Goal: Use online tool/utility: Utilize a website feature to perform a specific function

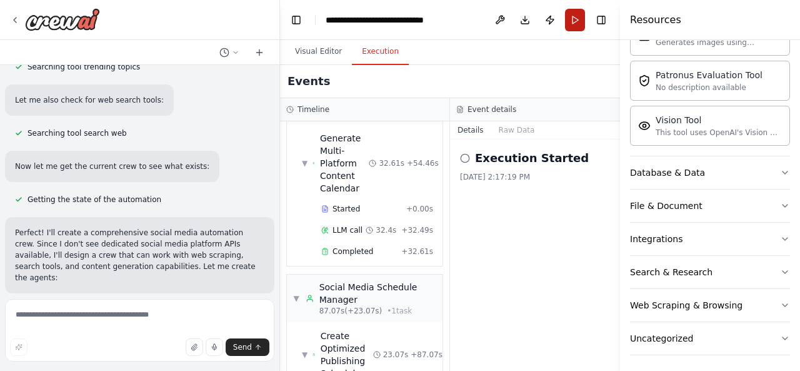
click at [579, 21] on button "Run" at bounding box center [575, 20] width 20 height 22
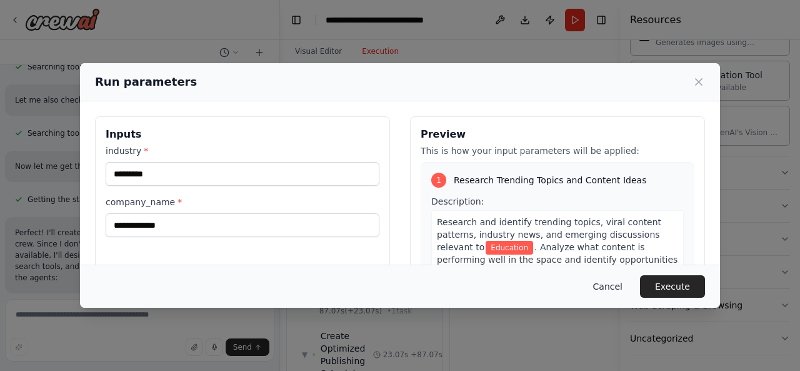
click at [617, 281] on button "Cancel" at bounding box center [607, 286] width 49 height 22
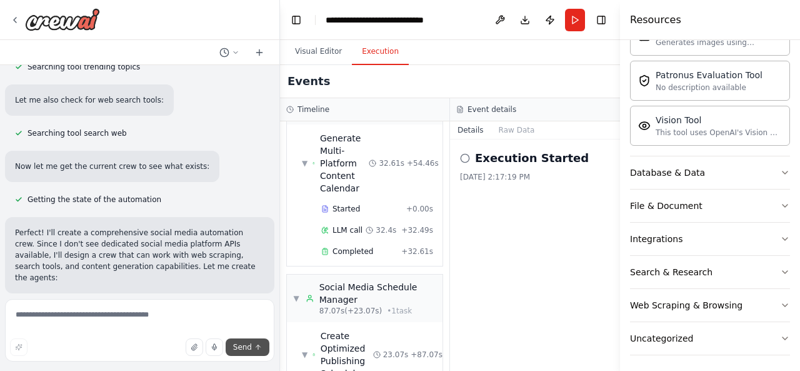
click at [257, 344] on icon "submit" at bounding box center [257, 346] width 7 height 7
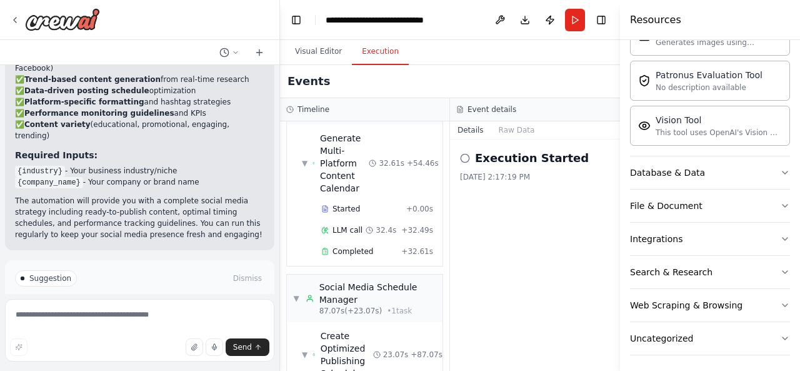
scroll to position [1521, 0]
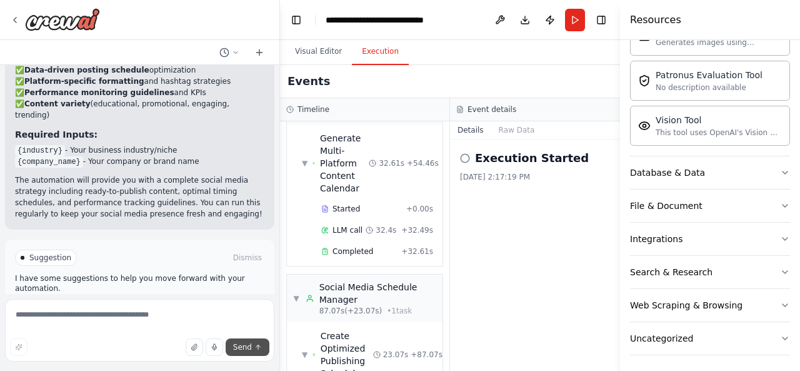
click at [244, 352] on button "Send" at bounding box center [248, 346] width 44 height 17
click at [162, 306] on span "Improve automation" at bounding box center [145, 311] width 76 height 10
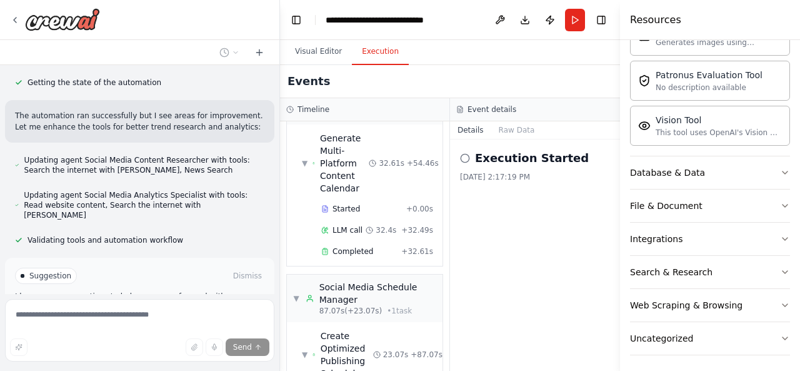
scroll to position [1811, 0]
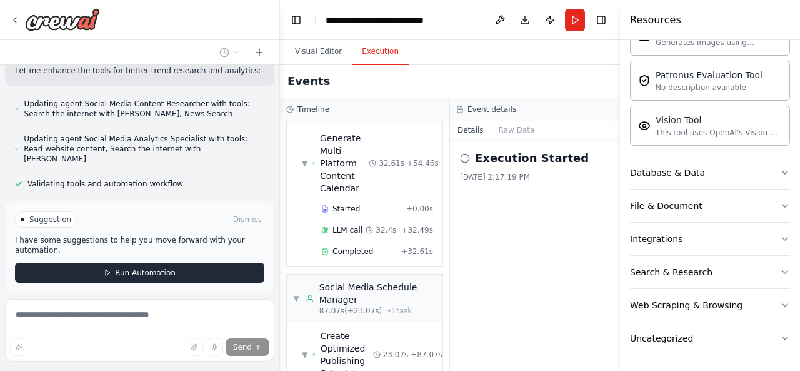
click at [165, 219] on div "Suggestion Dismiss I have some suggestions to help you move forward with your a…" at bounding box center [139, 246] width 249 height 71
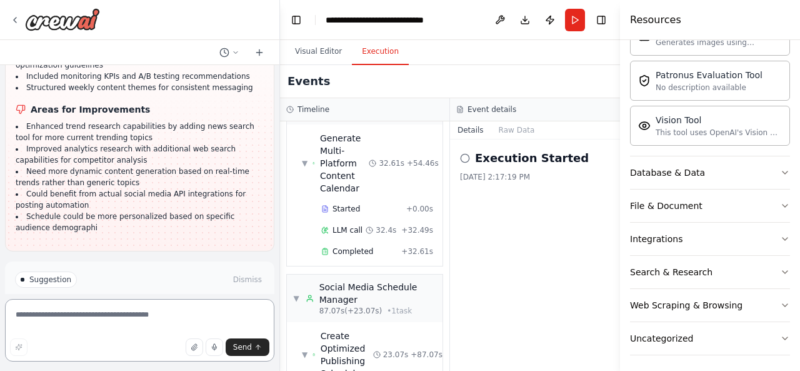
scroll to position [2070, 0]
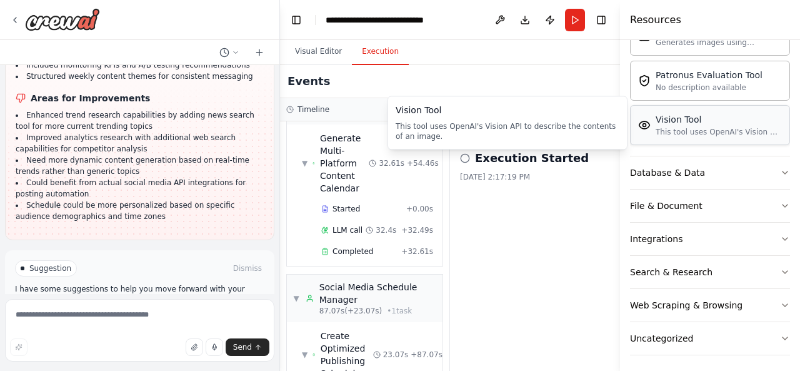
click at [650, 129] on div "Vision Tool This tool uses OpenAI's Vision API to describe the contents of an i…" at bounding box center [710, 125] width 144 height 24
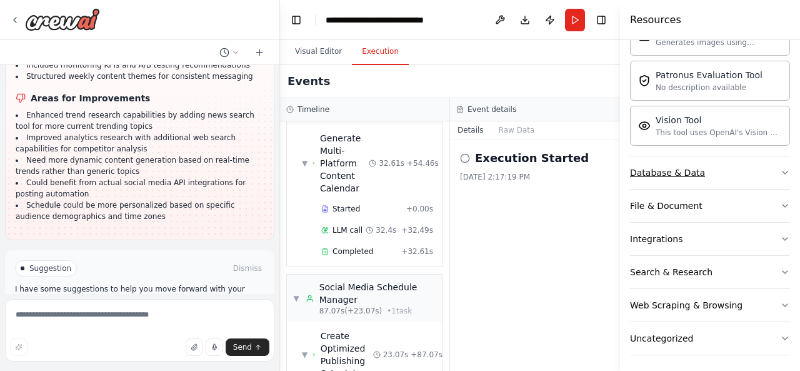
click at [780, 167] on icon "button" at bounding box center [785, 172] width 10 height 10
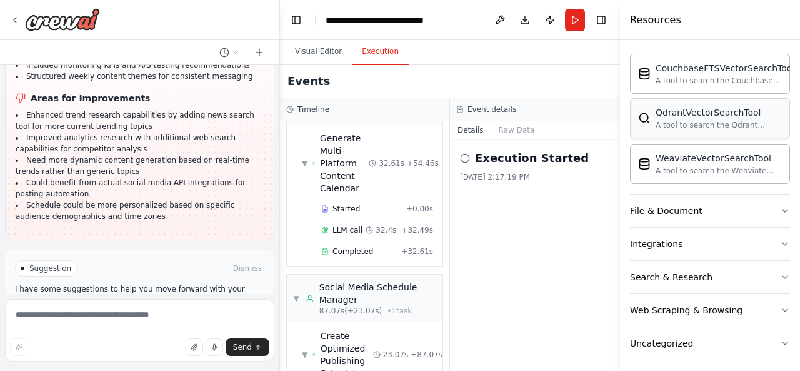
scroll to position [433, 0]
click at [780, 205] on icon "button" at bounding box center [785, 210] width 10 height 10
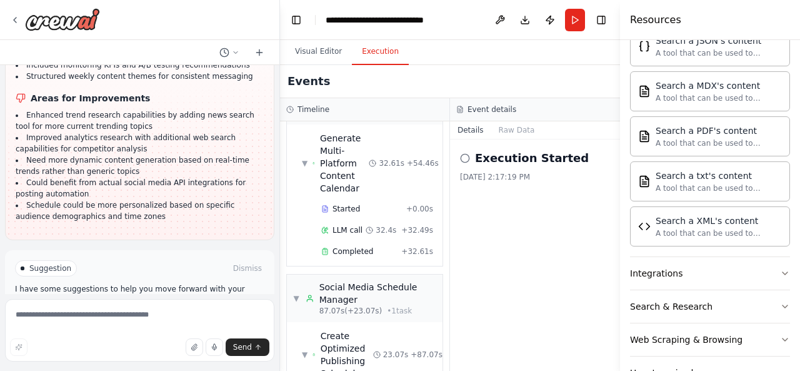
scroll to position [802, 0]
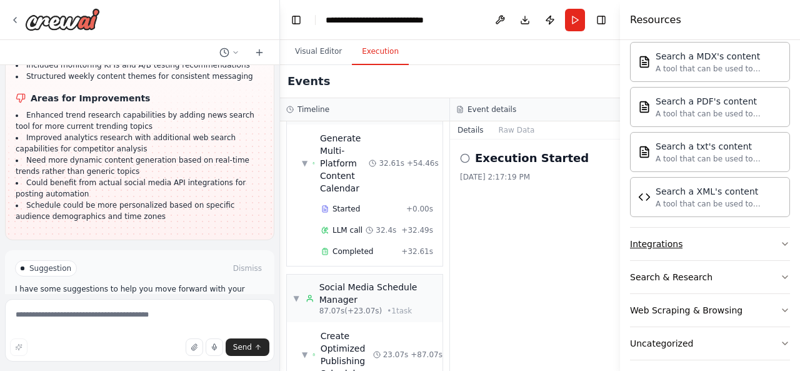
click at [780, 239] on icon "button" at bounding box center [785, 244] width 10 height 10
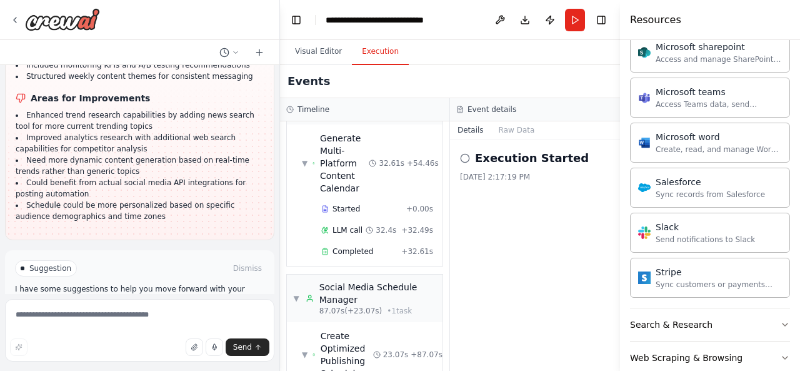
scroll to position [1526, 0]
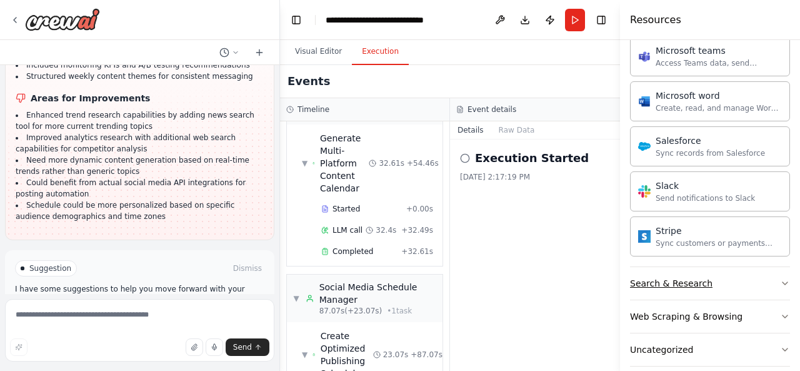
click at [780, 278] on icon "button" at bounding box center [785, 283] width 10 height 10
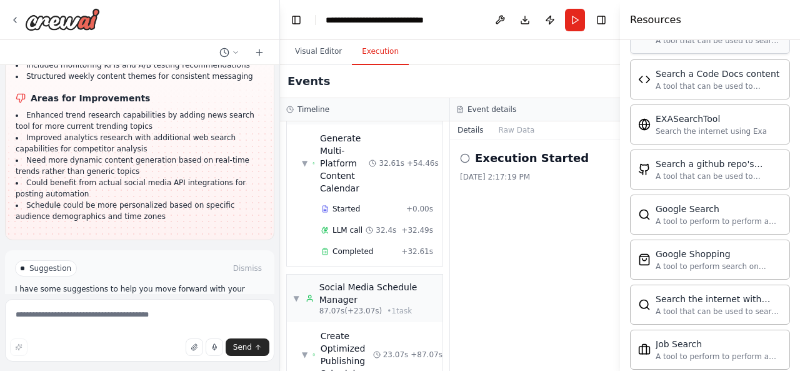
scroll to position [2160, 0]
